Goal: Task Accomplishment & Management: Manage account settings

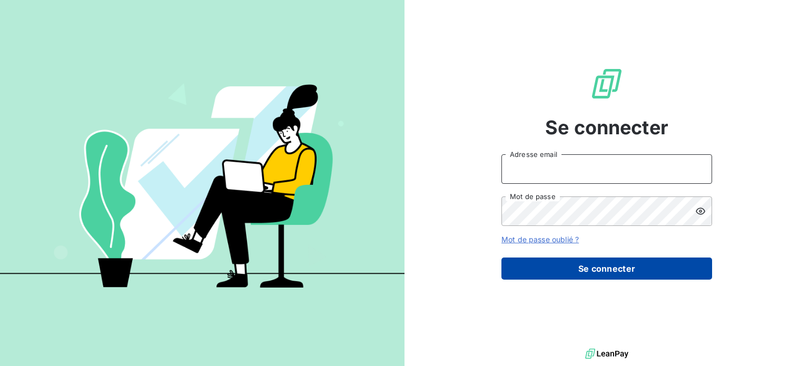
type input "[PERSON_NAME][EMAIL_ADDRESS][DOMAIN_NAME]"
click at [604, 265] on button "Se connecter" at bounding box center [606, 269] width 211 height 22
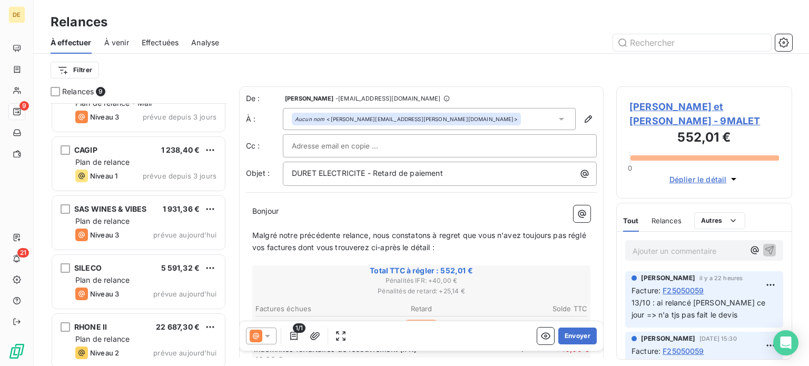
scroll to position [268, 0]
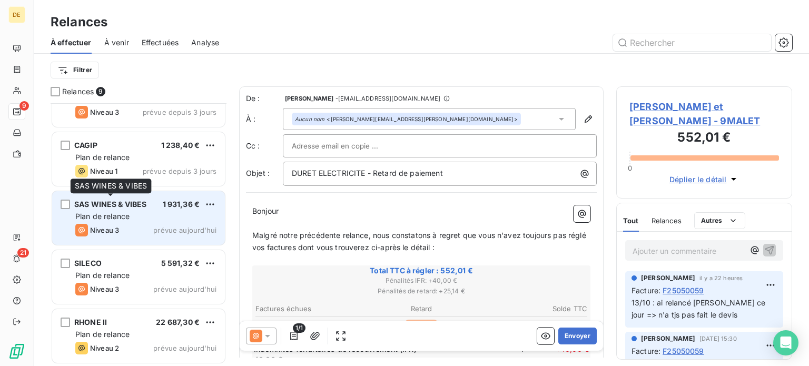
click at [124, 199] on div "SAS WINES & VIBES" at bounding box center [110, 204] width 73 height 11
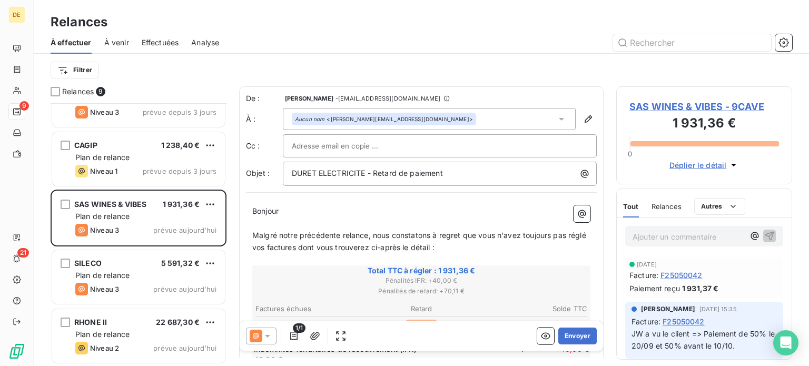
click at [687, 107] on span "SAS WINES & VIBES - 9CAVE" at bounding box center [704, 107] width 150 height 14
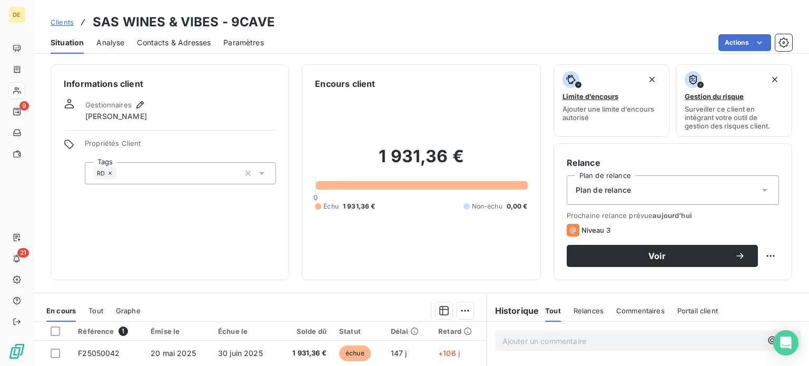
click at [192, 42] on span "Contacts & Adresses" at bounding box center [174, 42] width 74 height 11
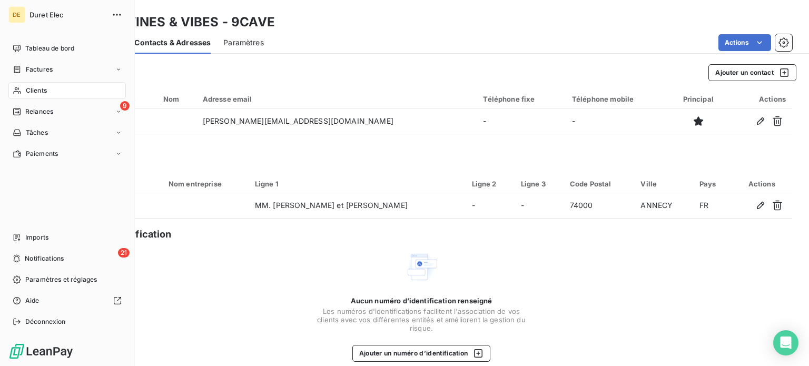
click at [46, 93] on span "Clients" at bounding box center [36, 90] width 21 height 9
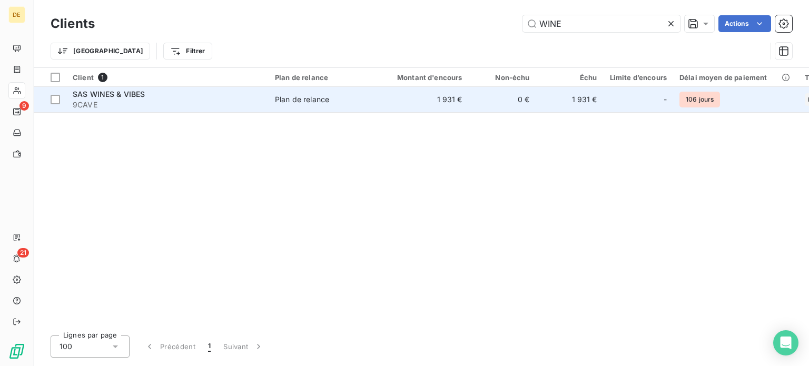
type input "WINE"
click at [318, 103] on div "Plan de relance" at bounding box center [302, 99] width 54 height 11
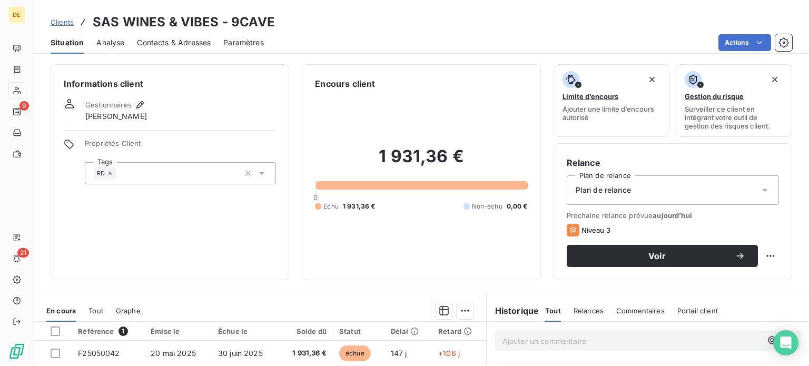
scroll to position [158, 0]
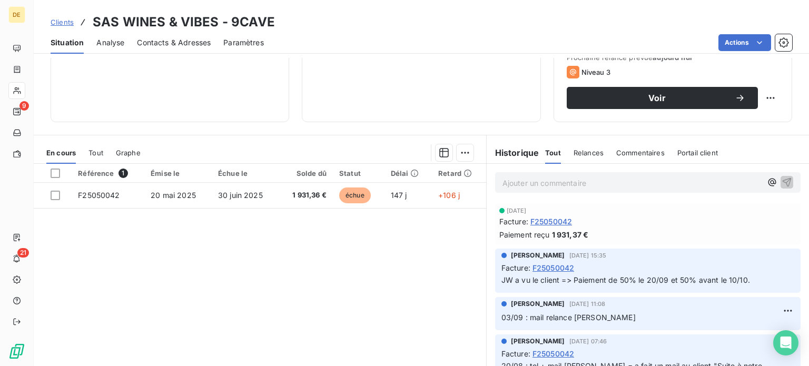
click at [518, 186] on p "Ajouter un commentaire ﻿" at bounding box center [631, 182] width 259 height 13
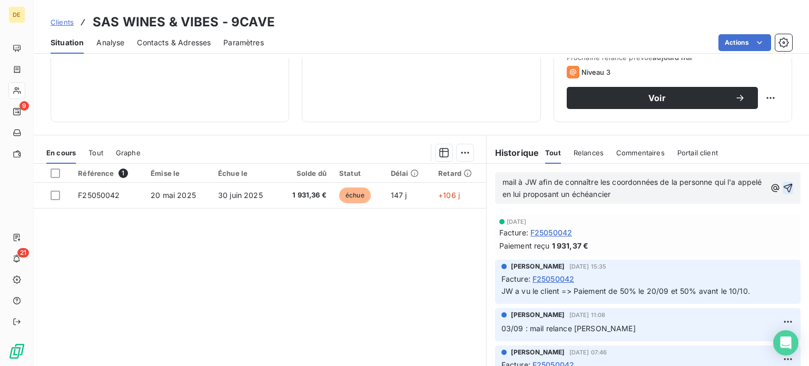
click at [783, 183] on icon "button" at bounding box center [788, 188] width 11 height 11
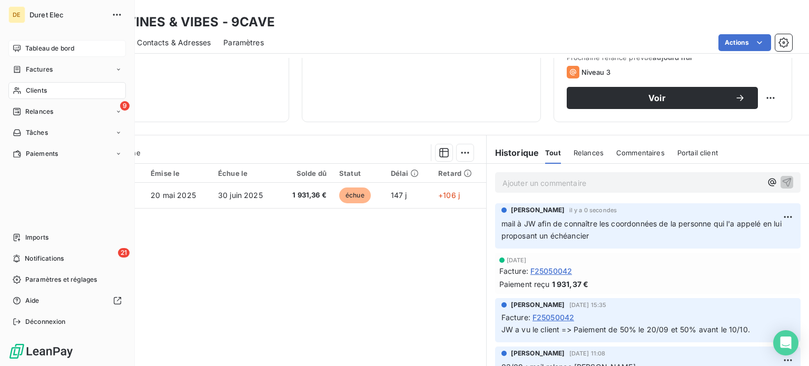
click at [38, 51] on span "Tableau de bord" at bounding box center [49, 48] width 49 height 9
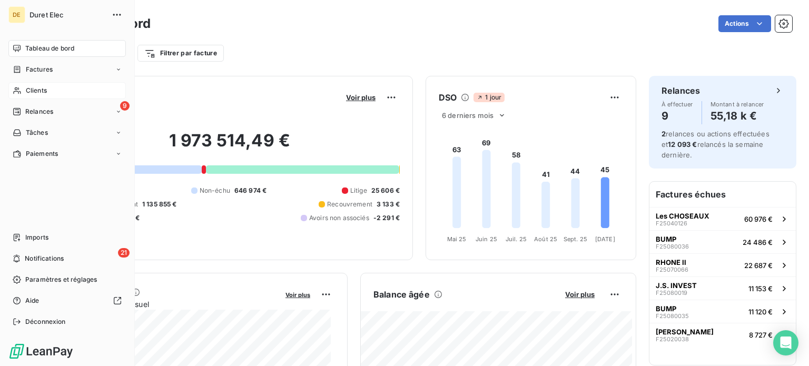
click at [37, 86] on span "Clients" at bounding box center [36, 90] width 21 height 9
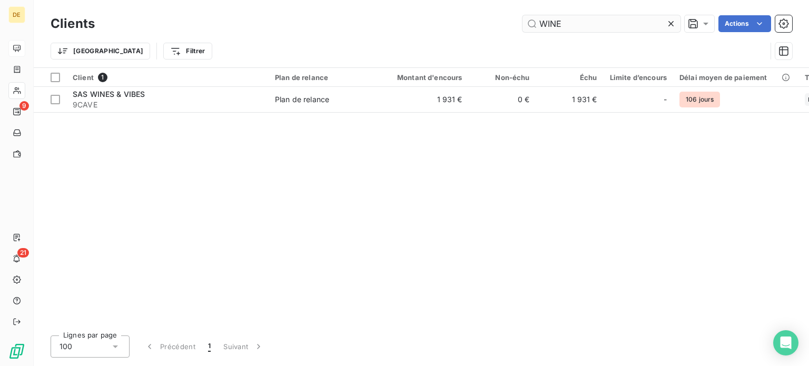
drag, startPoint x: 580, startPoint y: 22, endPoint x: 526, endPoint y: 23, distance: 53.7
click at [526, 23] on input "WINE" at bounding box center [601, 23] width 158 height 17
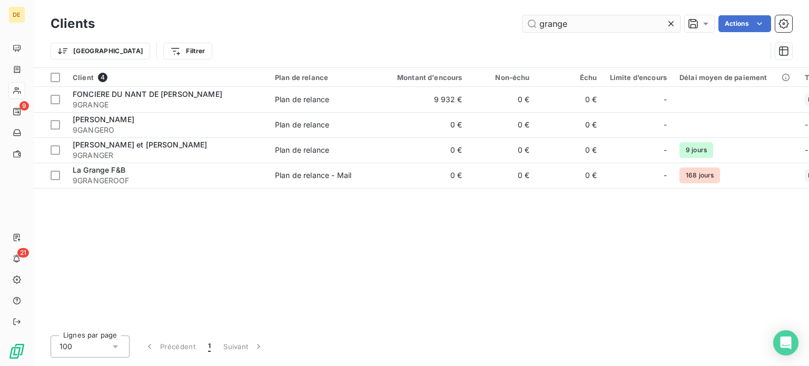
type input "grange"
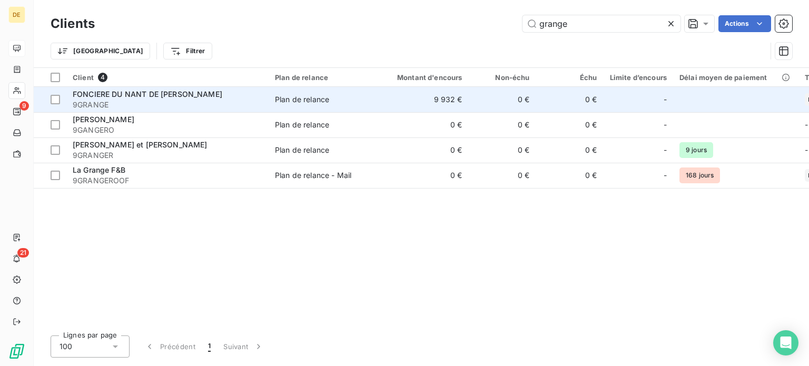
click at [198, 104] on span "9GRANGE" at bounding box center [168, 105] width 190 height 11
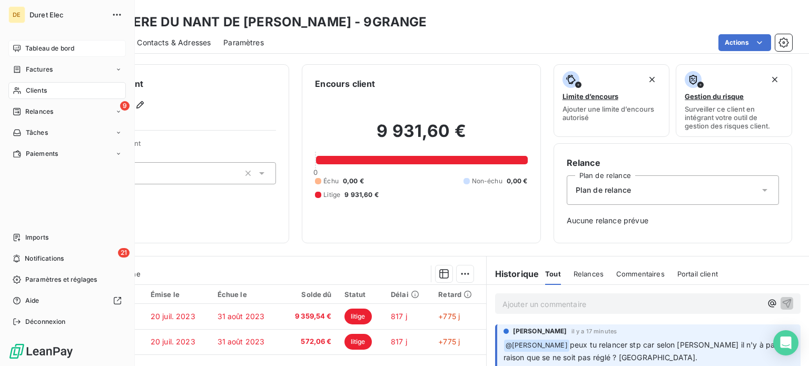
click at [41, 93] on span "Clients" at bounding box center [36, 90] width 21 height 9
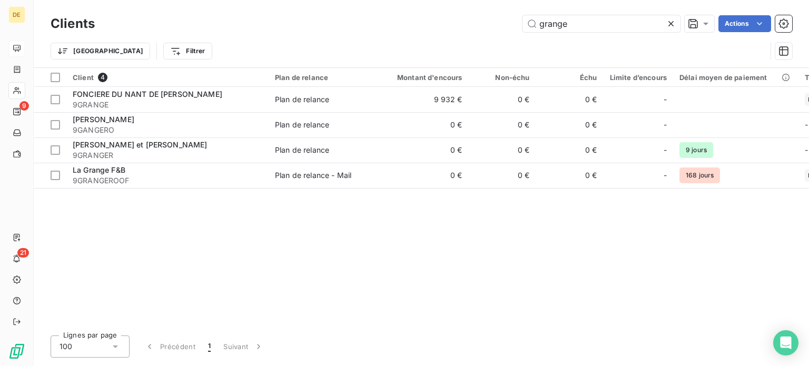
drag, startPoint x: 581, startPoint y: 21, endPoint x: 436, endPoint y: 21, distance: 144.8
click at [436, 21] on div "grange Actions" at bounding box center [449, 23] width 685 height 17
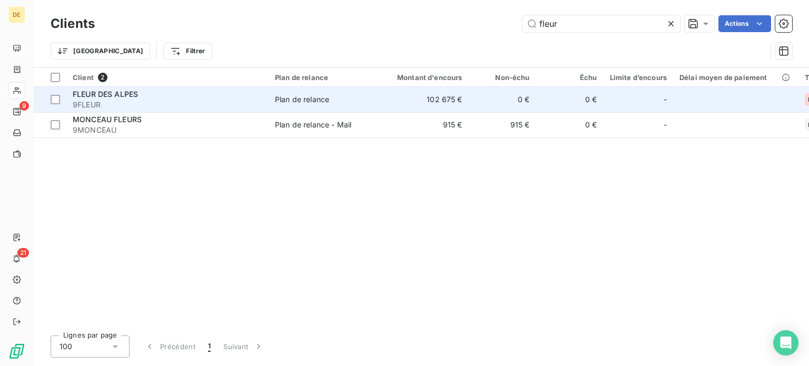
type input "fleur"
click at [218, 96] on div "FLEUR DES ALPES" at bounding box center [168, 94] width 190 height 11
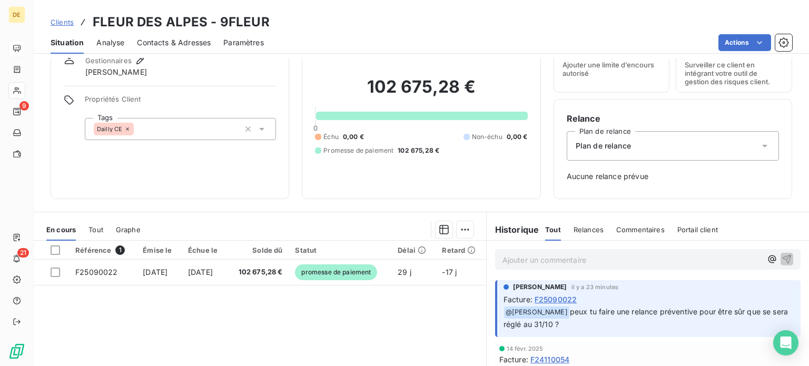
scroll to position [105, 0]
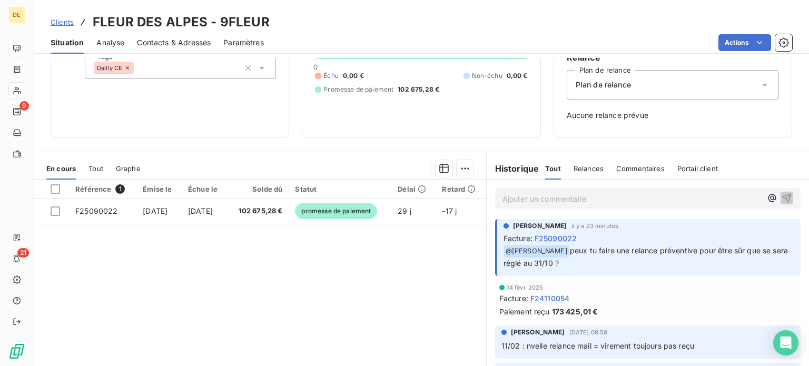
click at [350, 18] on div "Clients FLEUR DES ALPES - 9FLEUR" at bounding box center [421, 22] width 775 height 19
click at [512, 198] on p "Ajouter un commentaire ﻿" at bounding box center [631, 198] width 259 height 13
click at [783, 196] on icon "button" at bounding box center [787, 197] width 9 height 9
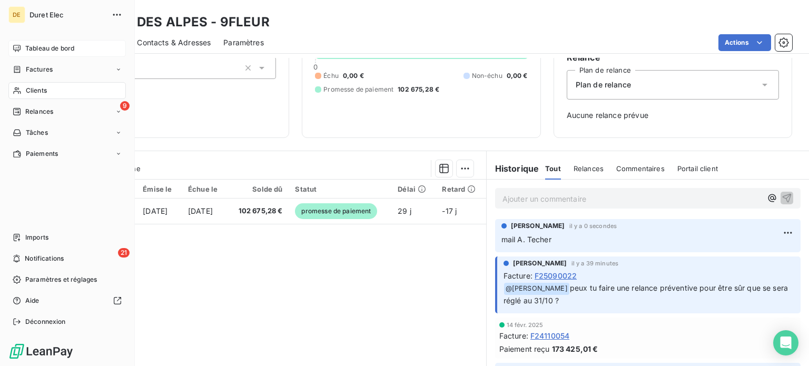
click at [59, 48] on span "Tableau de bord" at bounding box center [49, 48] width 49 height 9
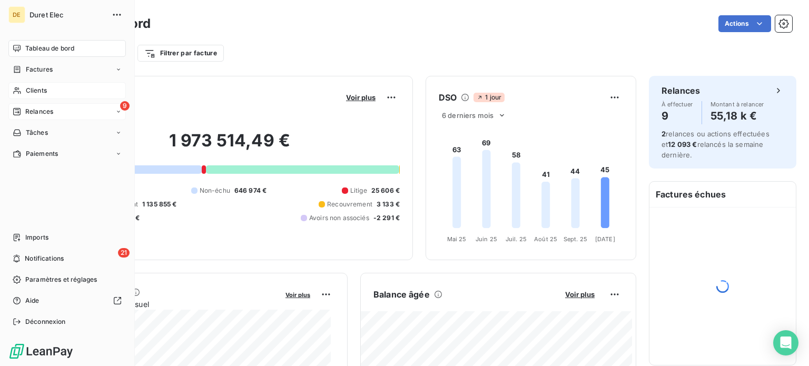
click at [48, 112] on span "Relances" at bounding box center [39, 111] width 28 height 9
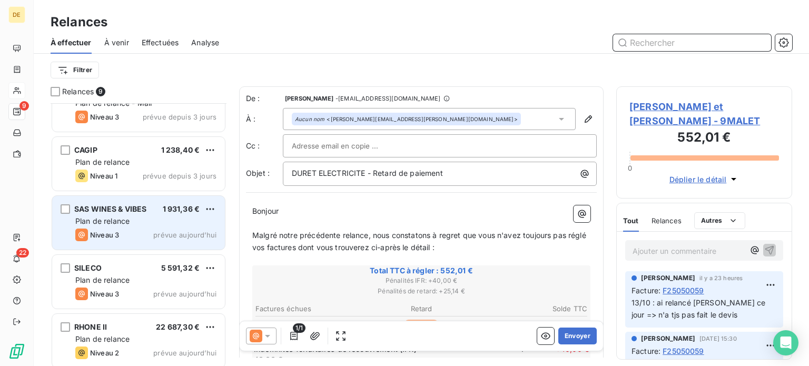
scroll to position [53, 0]
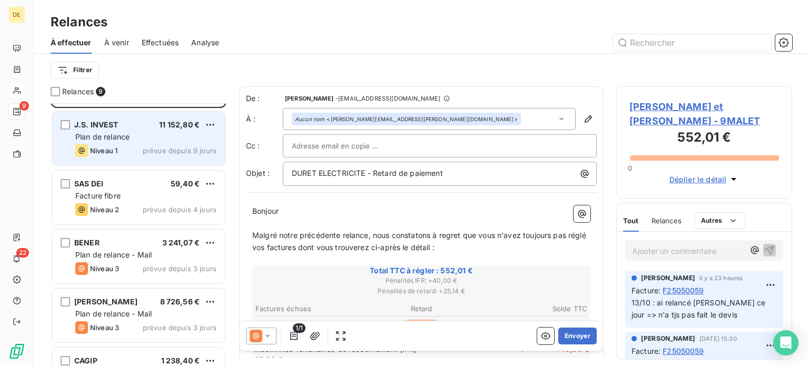
click at [120, 132] on span "Plan de relance" at bounding box center [102, 136] width 54 height 9
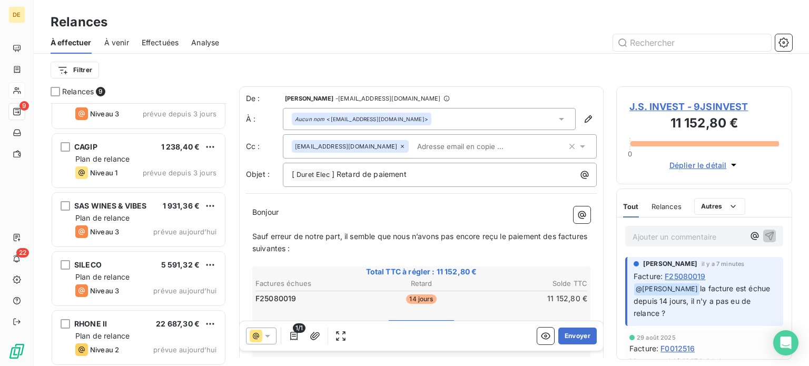
scroll to position [268, 0]
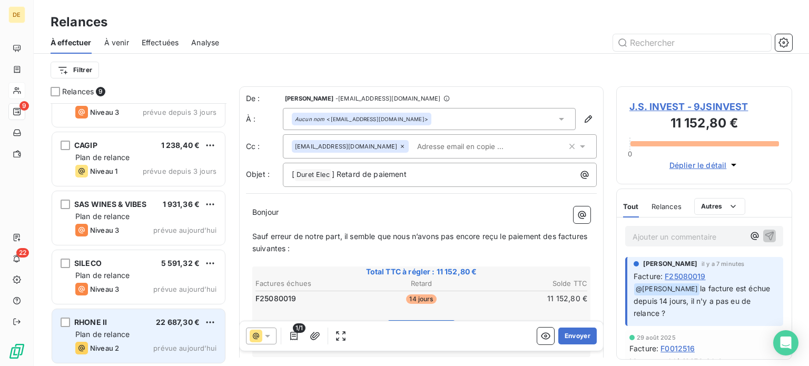
click at [113, 333] on span "Plan de relance" at bounding box center [102, 334] width 54 height 9
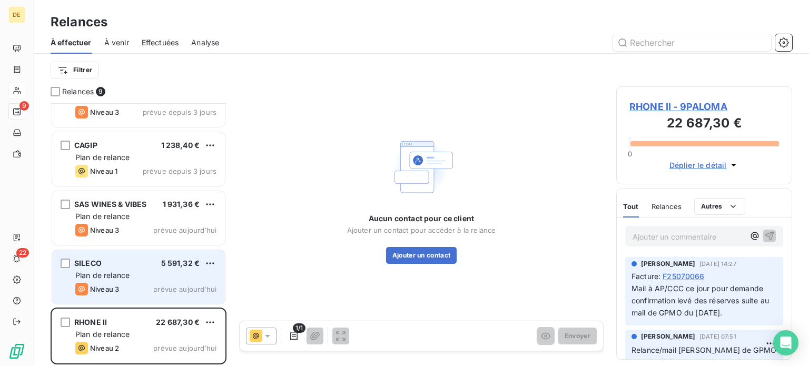
click at [96, 284] on div "Niveau 3" at bounding box center [97, 289] width 44 height 13
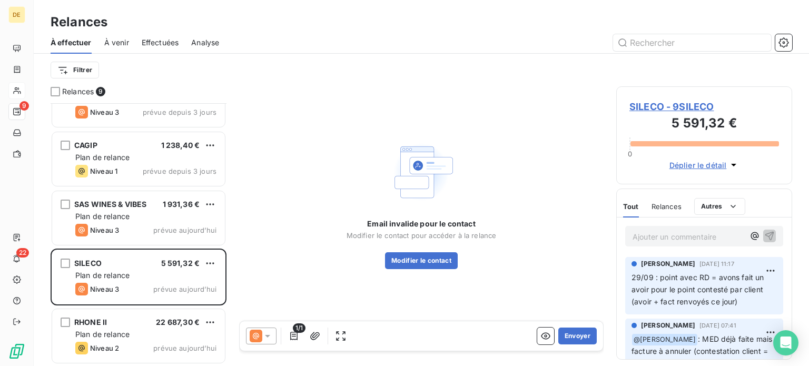
click at [687, 107] on span "SILECO - 9SILECO" at bounding box center [704, 107] width 150 height 14
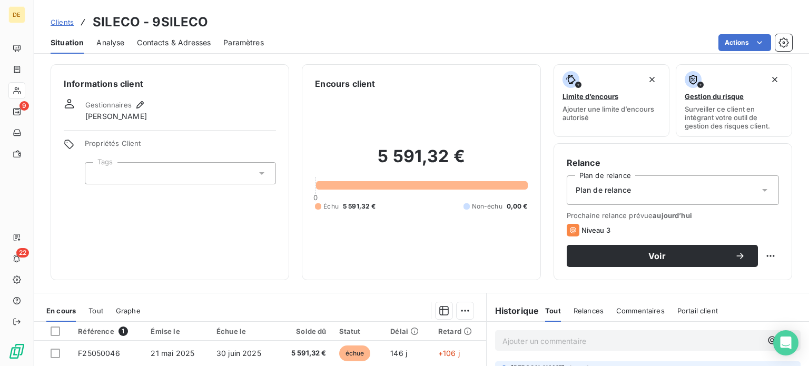
click at [211, 238] on div "Informations client Gestionnaires [PERSON_NAME] Propriétés Client Tags" at bounding box center [170, 172] width 239 height 216
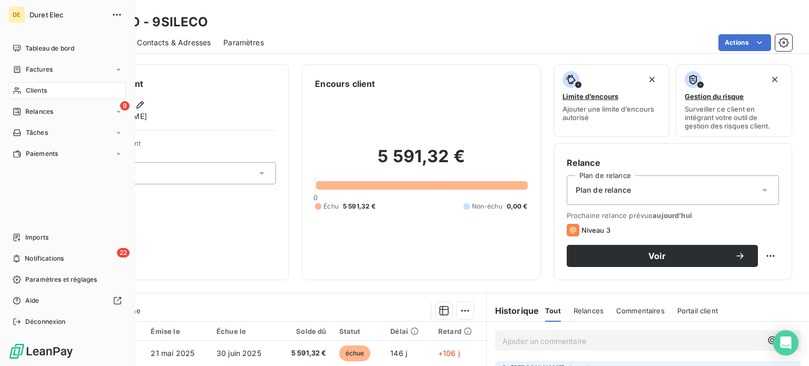
click at [43, 90] on span "Clients" at bounding box center [36, 90] width 21 height 9
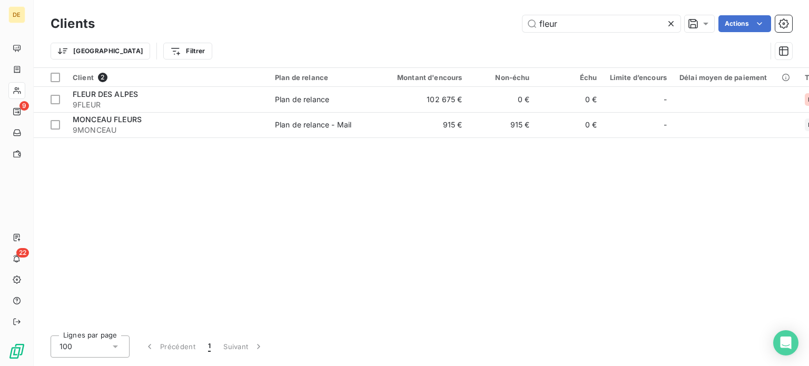
drag, startPoint x: 596, startPoint y: 19, endPoint x: 473, endPoint y: 31, distance: 123.8
click at [473, 31] on div "fleur Actions" at bounding box center [449, 23] width 685 height 17
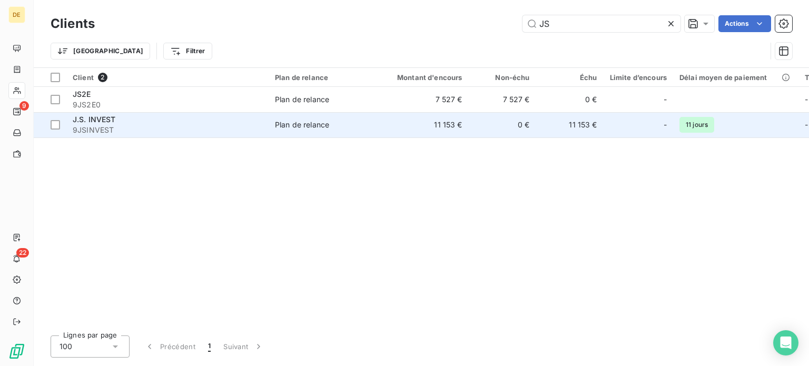
type input "JS"
click at [224, 121] on div "J.S. INVEST" at bounding box center [168, 119] width 190 height 11
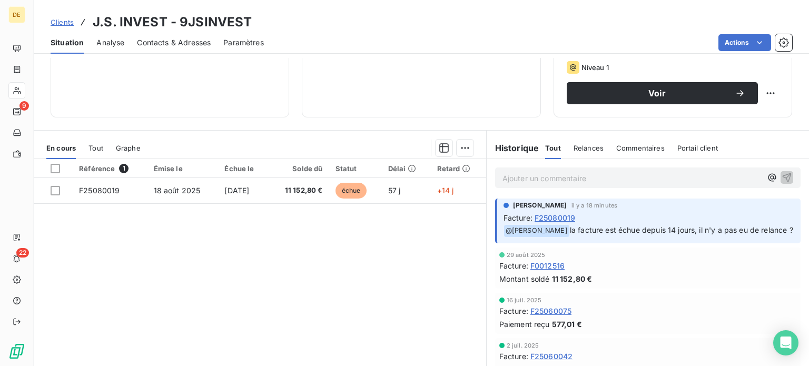
scroll to position [190, 0]
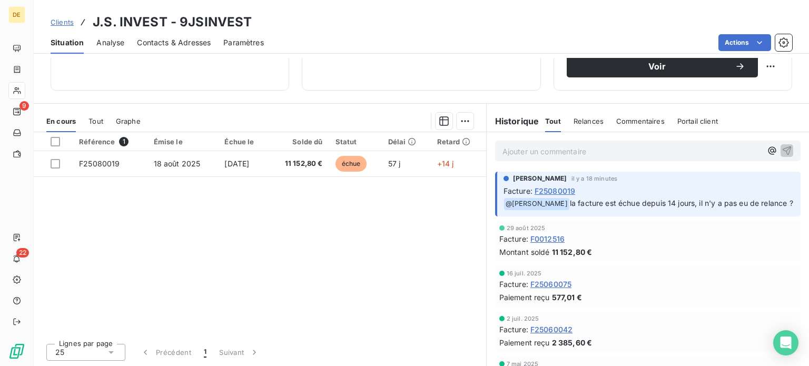
click at [301, 228] on div "Référence 1 Émise le Échue le Solde dû Statut Délai Retard F25080019 [DATE] [DA…" at bounding box center [260, 233] width 452 height 203
click at [505, 153] on p "Ajouter un commentaire ﻿" at bounding box center [631, 151] width 259 height 13
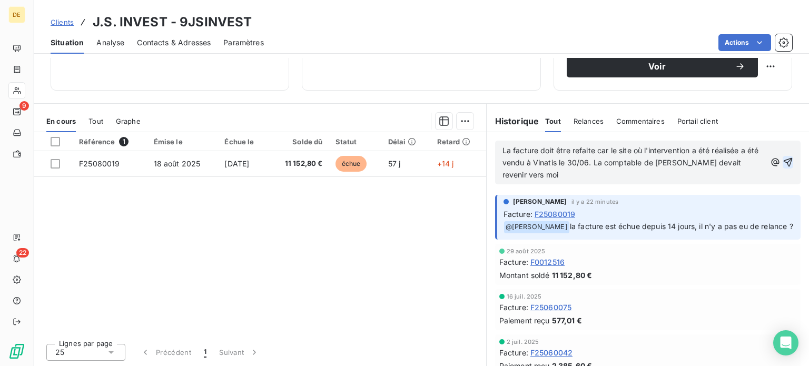
click at [784, 162] on icon "button" at bounding box center [788, 162] width 9 height 9
